Goal: Feedback & Contribution: Leave review/rating

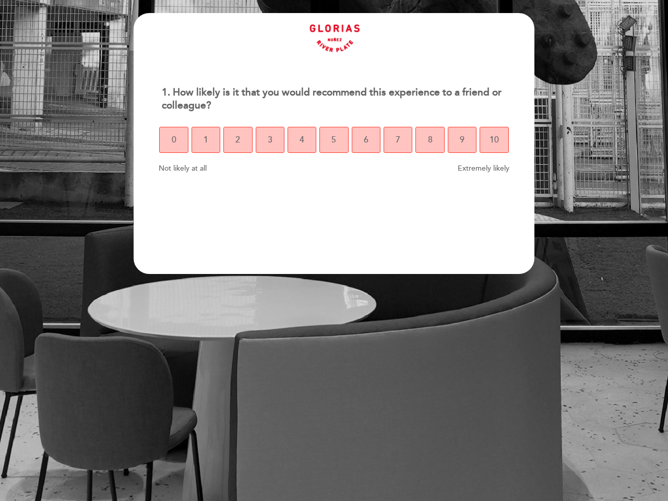
click at [334, 251] on section "1. How likely is it that you would recommend this experience to a friend or col…" at bounding box center [334, 143] width 401 height 261
click at [173, 140] on span "0" at bounding box center [174, 139] width 5 height 29
click at [206, 140] on span "1" at bounding box center [206, 139] width 5 height 29
click at [237, 140] on span "2" at bounding box center [237, 139] width 5 height 29
click at [270, 140] on span "3" at bounding box center [270, 139] width 5 height 29
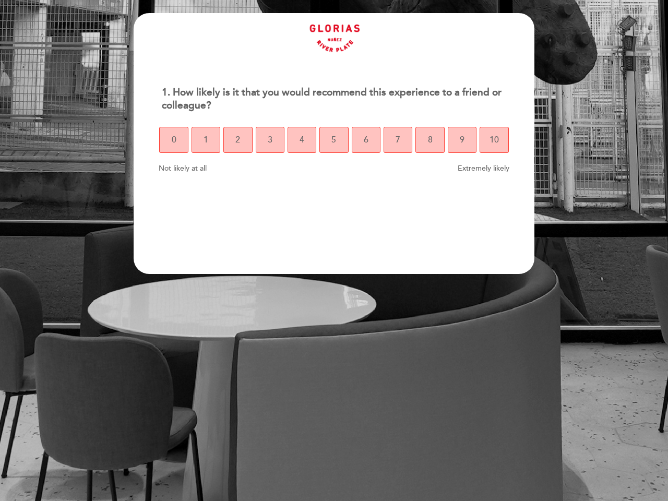
click at [302, 140] on span "4" at bounding box center [302, 139] width 5 height 29
click at [333, 140] on span "5" at bounding box center [333, 139] width 5 height 29
click at [366, 140] on span "6" at bounding box center [366, 139] width 5 height 29
click at [398, 140] on span "7" at bounding box center [398, 139] width 5 height 29
click at [430, 140] on span "8" at bounding box center [430, 139] width 5 height 29
